Goal: Check status: Check status

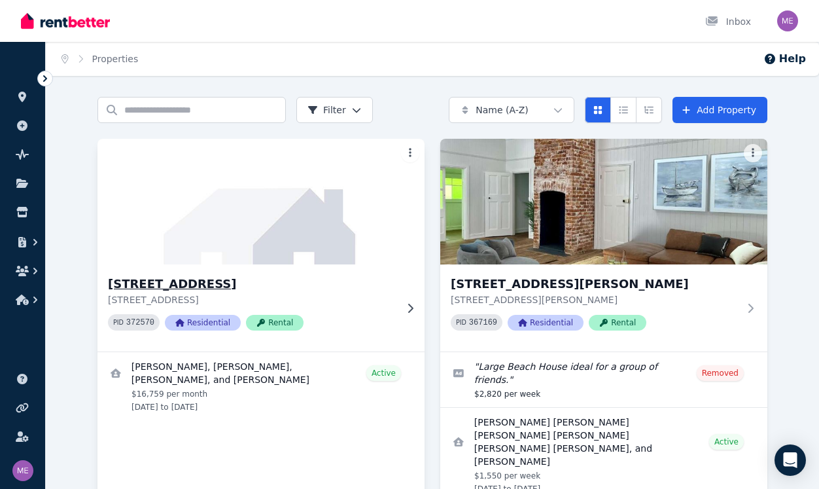
click at [227, 286] on h3 "[STREET_ADDRESS]" at bounding box center [252, 284] width 288 height 18
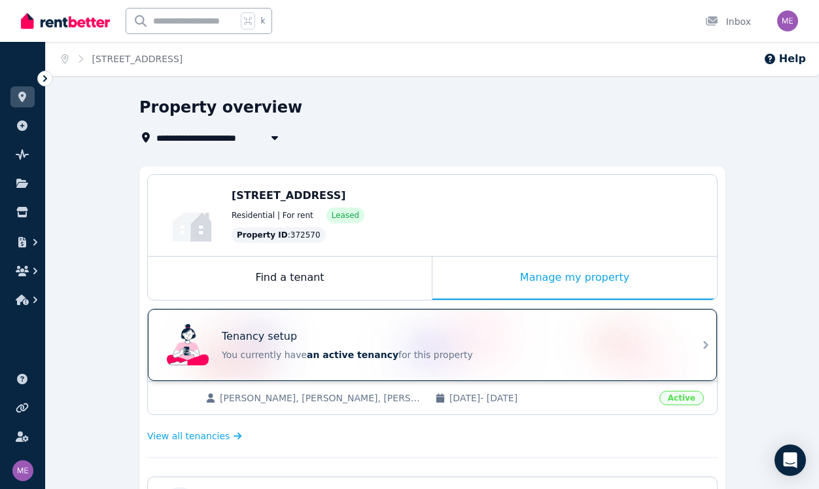
click at [342, 337] on div "Tenancy setup" at bounding box center [451, 337] width 458 height 16
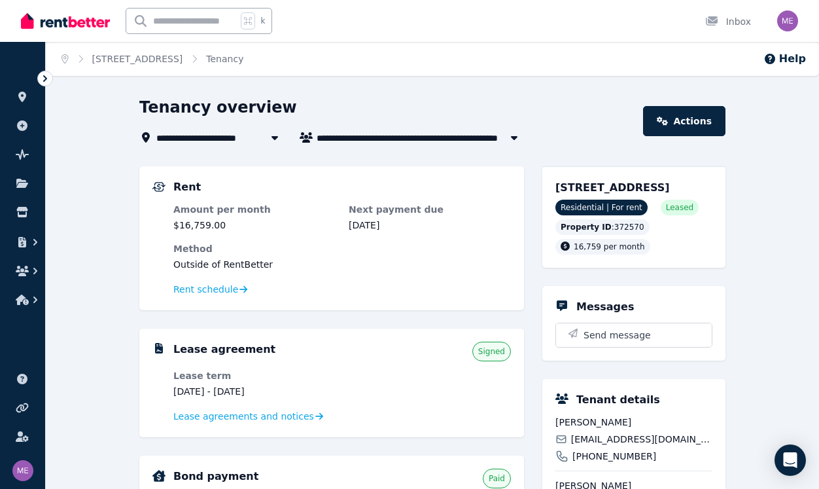
click at [404, 139] on span "[PERSON_NAME], [PERSON_NAME], [PERSON_NAME], and [PERSON_NAME]" at bounding box center [421, 138] width 209 height 16
type input "**********"
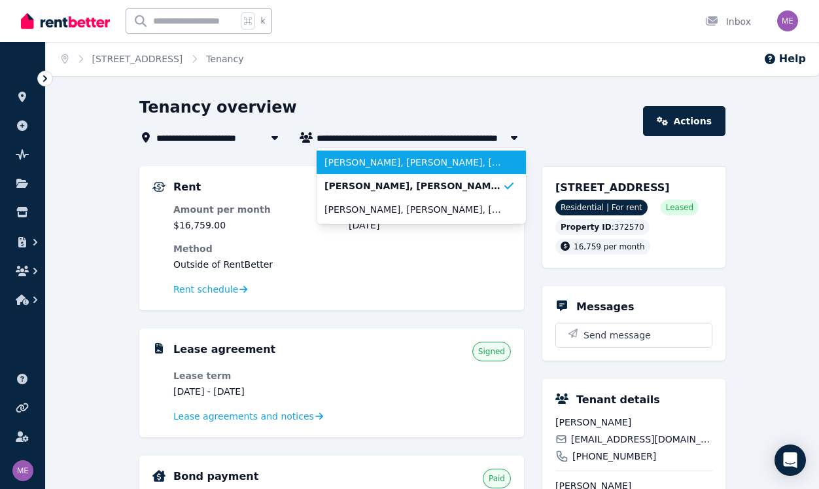
click at [395, 160] on span "[PERSON_NAME], [PERSON_NAME], [PERSON_NAME], [PERSON_NAME], [PERSON_NAME], and …" at bounding box center [414, 162] width 178 height 13
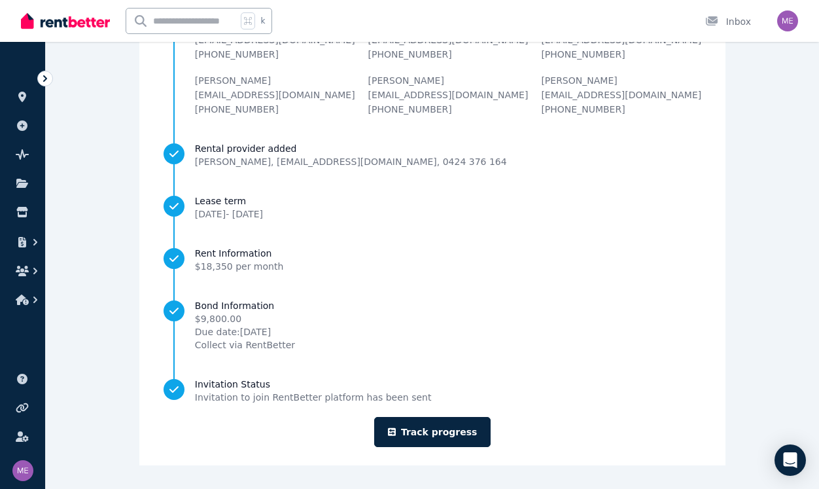
scroll to position [179, 0]
click at [439, 429] on link "Track progress" at bounding box center [432, 432] width 117 height 30
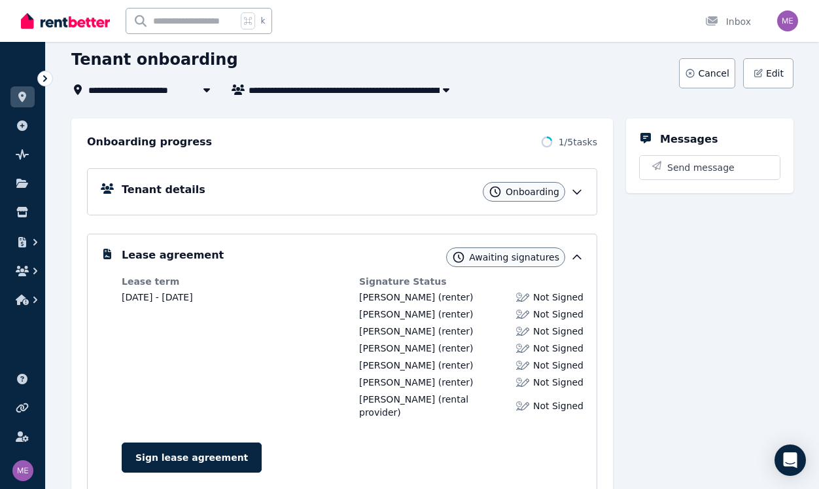
scroll to position [39, 0]
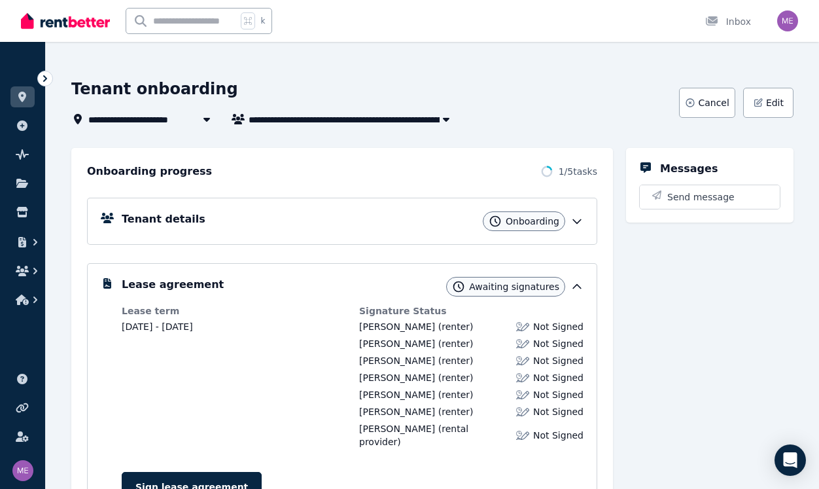
click at [580, 222] on icon at bounding box center [577, 221] width 13 height 13
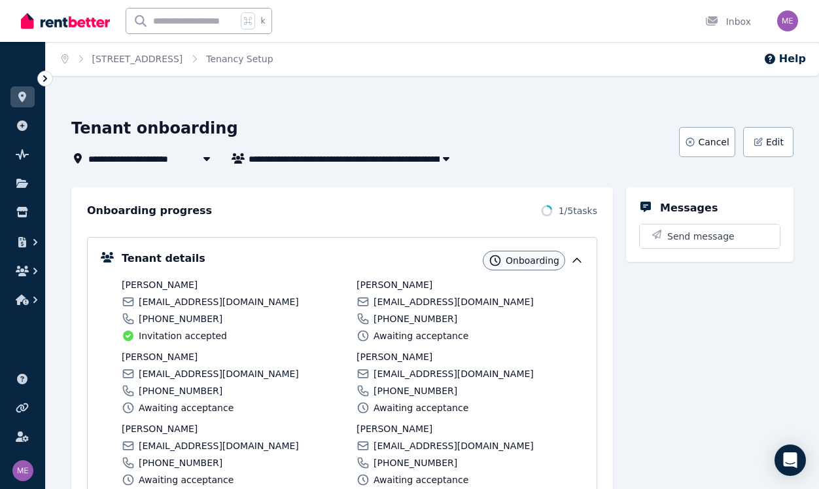
scroll to position [0, 0]
